Goal: Transaction & Acquisition: Purchase product/service

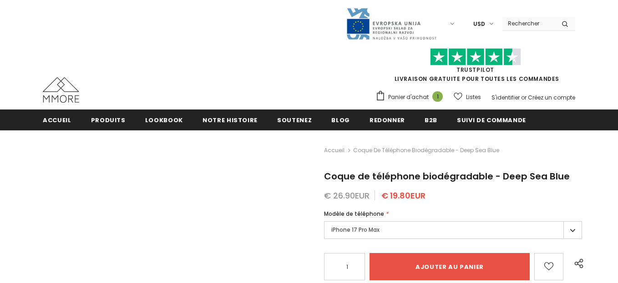
type input "Add to cart"
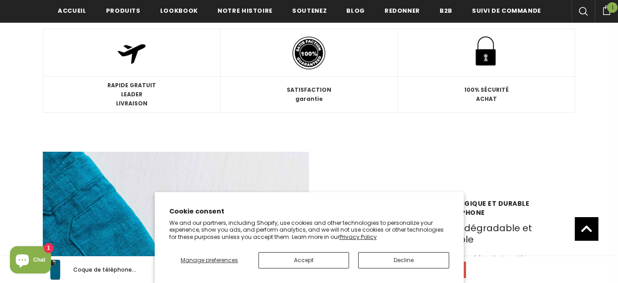
scroll to position [1134, 0]
